Goal: Register for event/course

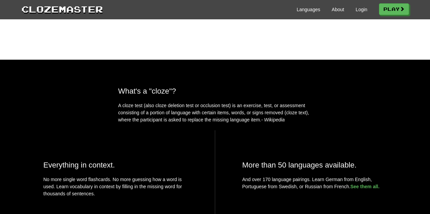
scroll to position [61, 0]
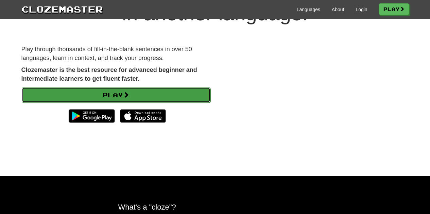
click at [189, 90] on link "Play" at bounding box center [116, 95] width 189 height 16
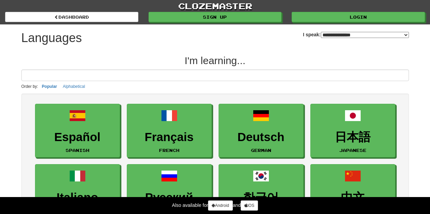
select select "*******"
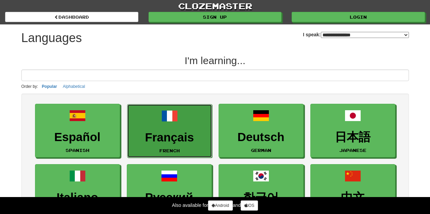
click at [191, 139] on h3 "Français" at bounding box center [169, 137] width 77 height 13
